Goal: Transaction & Acquisition: Book appointment/travel/reservation

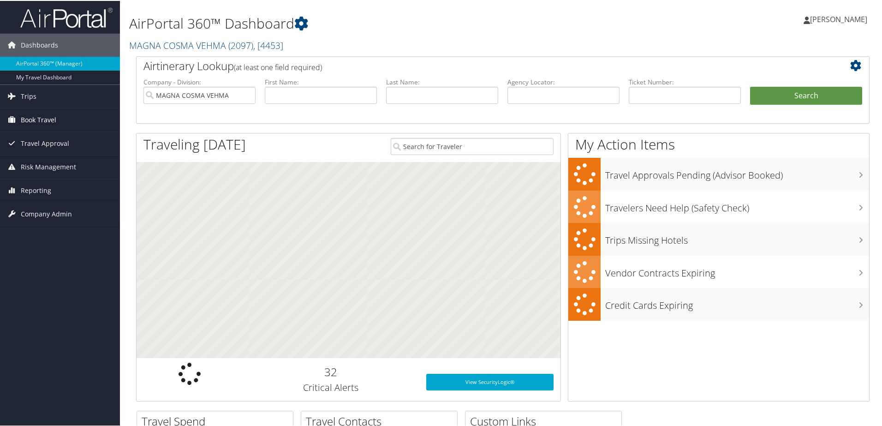
click at [41, 119] on span "Book Travel" at bounding box center [39, 119] width 36 height 23
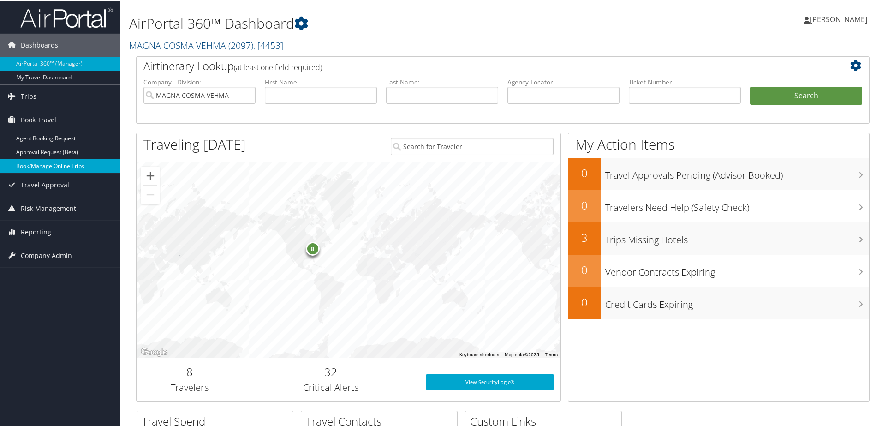
click at [65, 167] on link "Book/Manage Online Trips" at bounding box center [60, 165] width 120 height 14
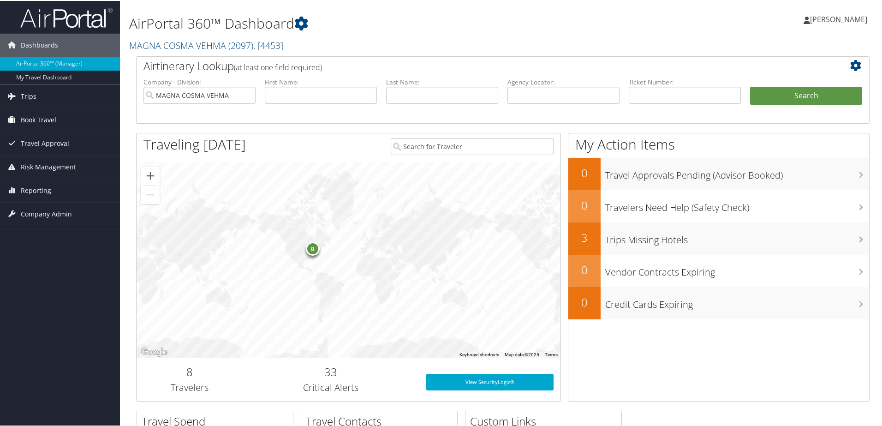
click at [30, 117] on span "Book Travel" at bounding box center [39, 119] width 36 height 23
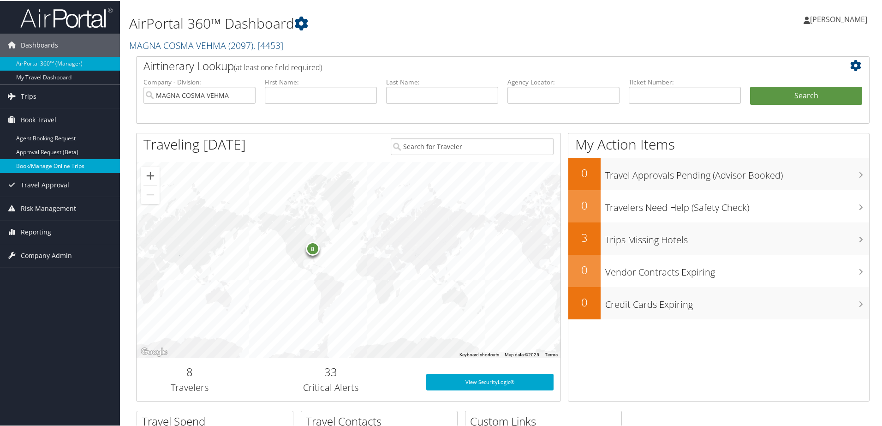
click at [71, 167] on link "Book/Manage Online Trips" at bounding box center [60, 165] width 120 height 14
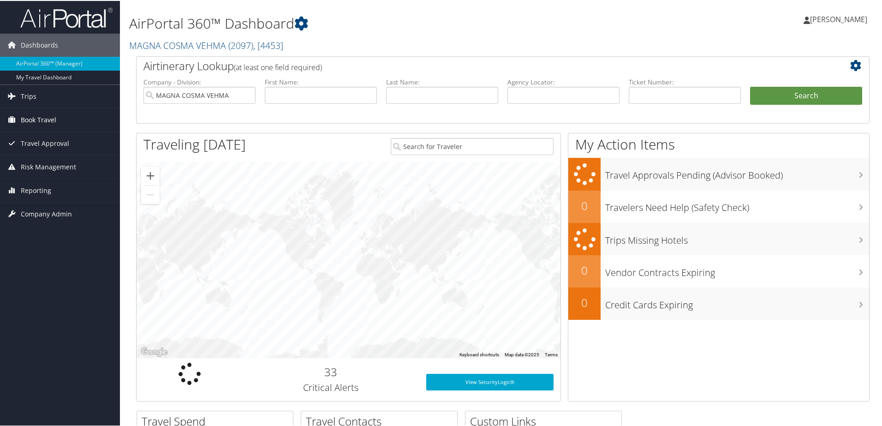
click at [46, 120] on span "Book Travel" at bounding box center [39, 119] width 36 height 23
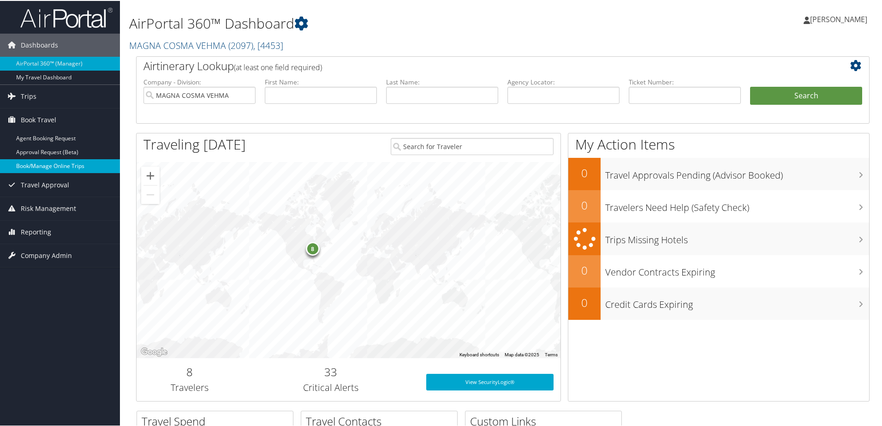
click at [48, 165] on link "Book/Manage Online Trips" at bounding box center [60, 165] width 120 height 14
